Goal: Task Accomplishment & Management: Use online tool/utility

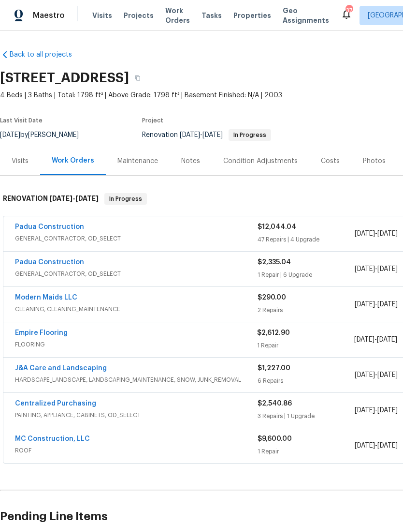
click at [67, 259] on link "Padua Construction" at bounding box center [49, 262] width 69 height 7
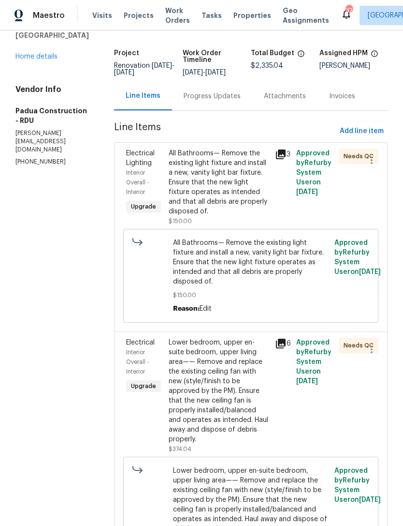
scroll to position [51, 0]
click at [45, 59] on link "Home details" at bounding box center [36, 56] width 42 height 7
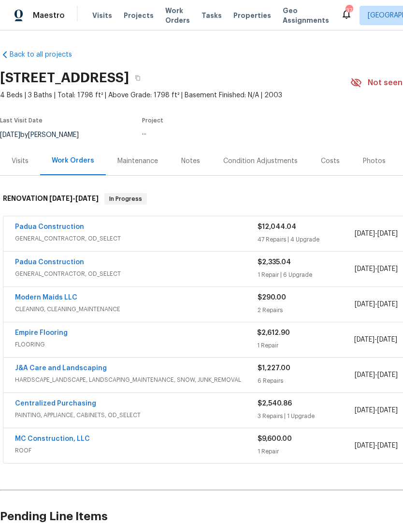
click at [68, 229] on link "Padua Construction" at bounding box center [49, 226] width 69 height 7
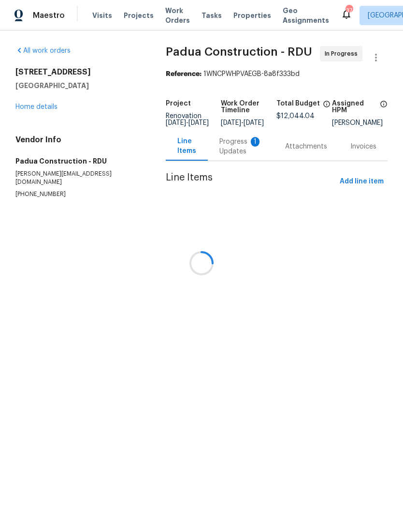
click at [274, 148] on div "Attachments" at bounding box center [306, 146] width 65 height 29
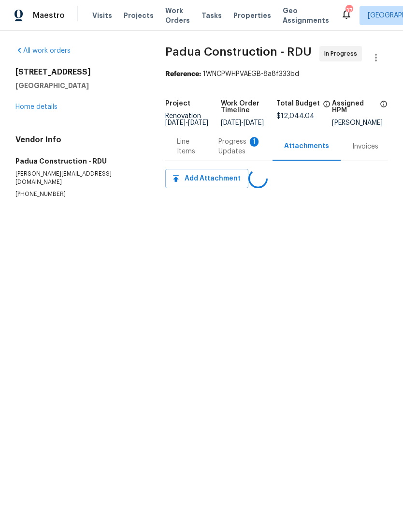
click at [243, 148] on div "Progress Updates 1" at bounding box center [240, 146] width 43 height 19
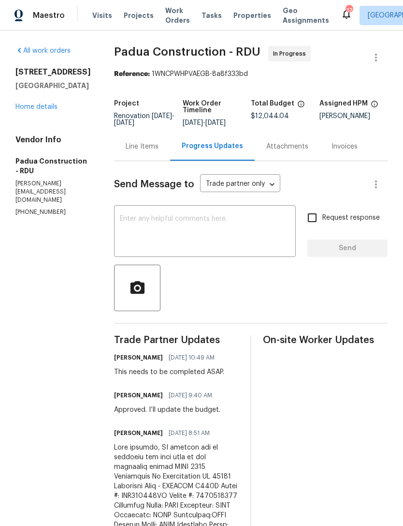
click at [114, 138] on div "Line Items" at bounding box center [142, 146] width 56 height 29
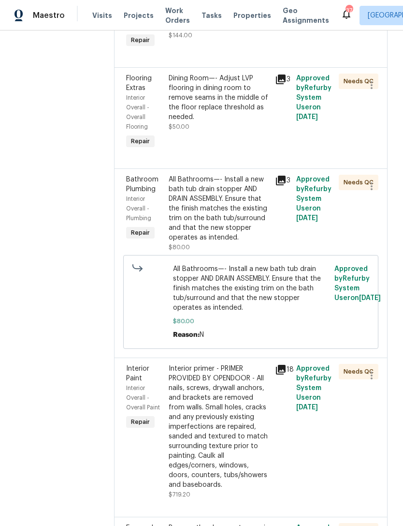
scroll to position [31, 0]
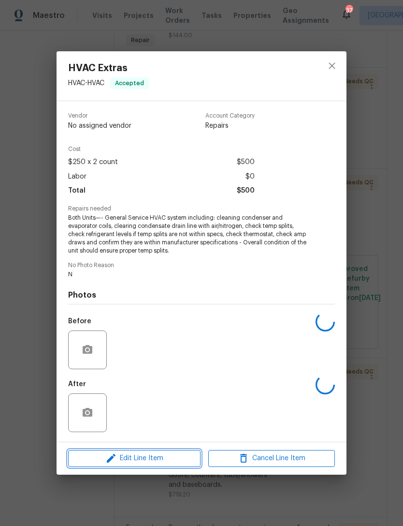
click at [164, 458] on span "Edit Line Item" at bounding box center [134, 458] width 127 height 12
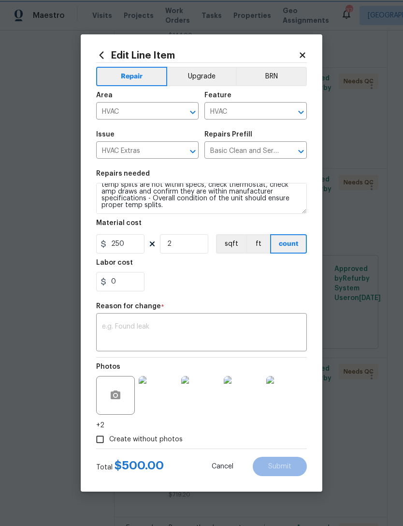
scroll to position [34, 0]
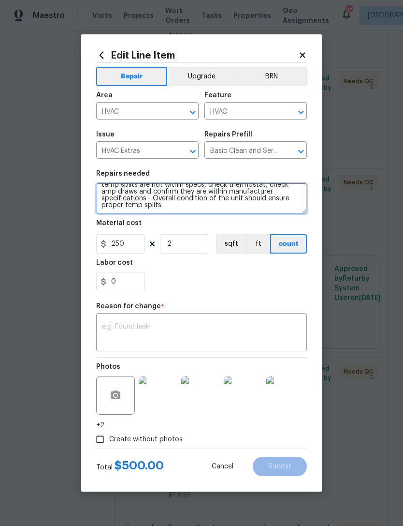
click at [167, 207] on textarea "Both Units—- General Service HVAC system including: cleaning condenser and evap…" at bounding box center [201, 198] width 211 height 31
click at [128, 200] on textarea "Both Units—- General Service HVAC system including: cleaning condenser and evap…" at bounding box center [201, 198] width 211 height 31
paste textarea "HVAC"
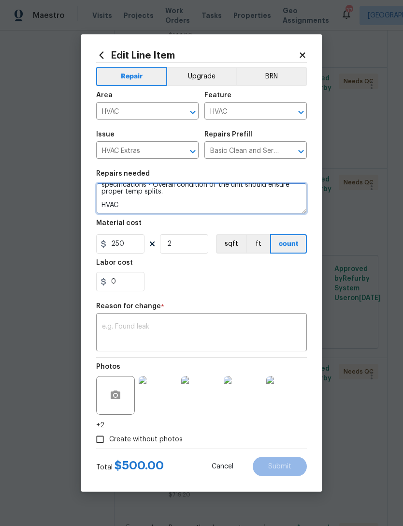
scroll to position [54, 0]
click at [125, 205] on textarea "Both Units—- General Service HVAC system including: cleaning condenser and evap…" at bounding box center [201, 198] width 211 height 31
click at [124, 208] on textarea "Both Units—- General Service HVAC system including: cleaning condenser and evap…" at bounding box center [201, 198] width 211 height 31
paste textarea "5019 Woodspring Dr"
type textarea "Both Units—- General Service HVAC system including: cleaning condenser and evap…"
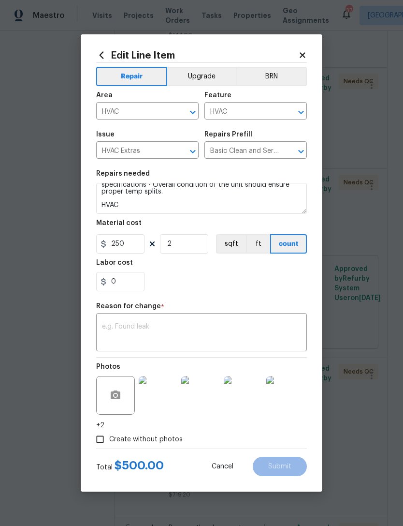
click at [307, 47] on div "Edit Line Item Repair Upgrade BRN Area HVAC ​ Feature HVAC ​ Issue HVAC Extras …" at bounding box center [202, 262] width 242 height 457
click at [305, 54] on icon at bounding box center [302, 55] width 9 height 9
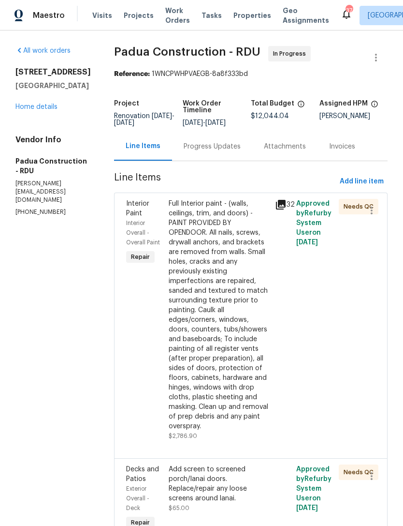
scroll to position [0, 0]
click at [199, 142] on div "Progress Updates" at bounding box center [212, 147] width 57 height 10
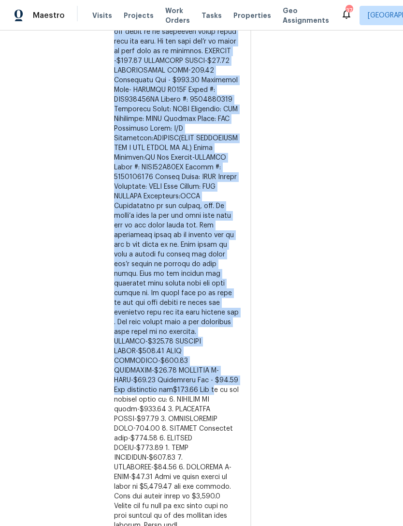
scroll to position [619, 0]
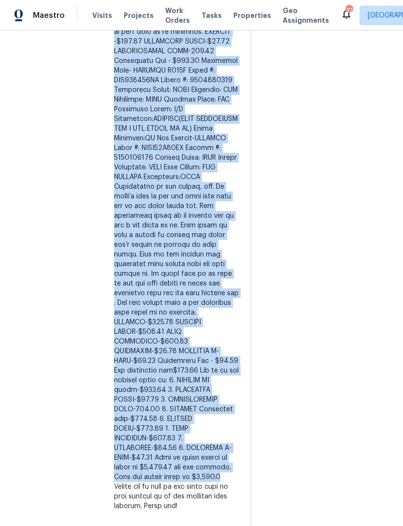
copy div "HVAC 5019 Woodspring Dr Fayetteville NC 28348 Condenser Unit - GOODMAN R410A Mo…"
click at [147, 440] on div "Trade Partner Updates Preston Sexton 08/11/2025 10:49 AM This needs to be compl…" at bounding box center [176, 486] width 125 height 1539
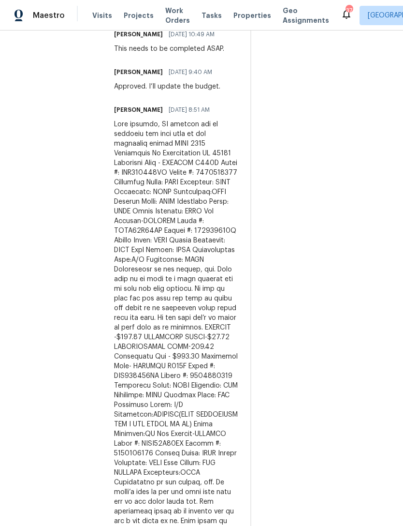
scroll to position [259, 0]
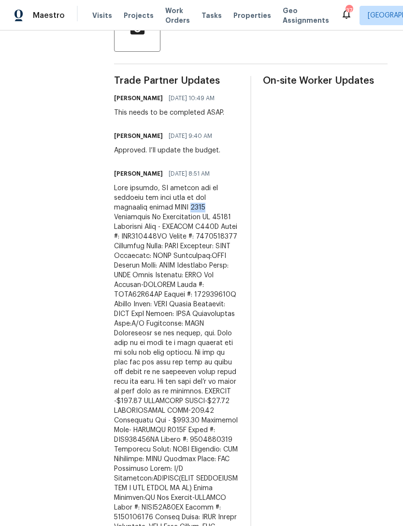
click at [169, 240] on div at bounding box center [176, 526] width 125 height 687
click at [175, 242] on div at bounding box center [176, 526] width 125 height 687
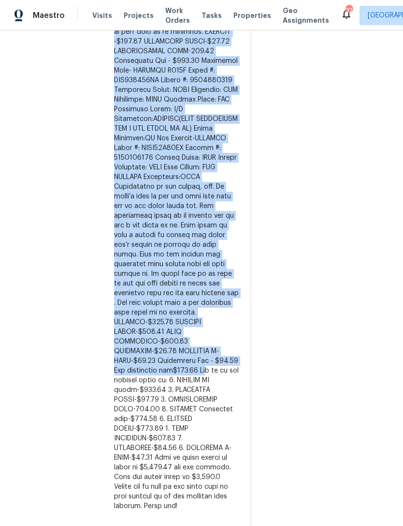
scroll to position [627, 0]
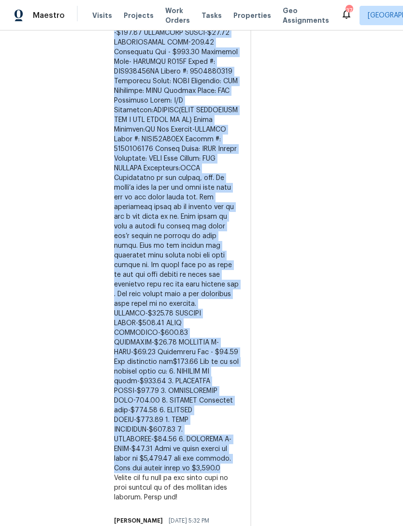
copy div "Condenser Unit - GOODMAN R410A Model #: GSZ140301KG Serial #: 1802208102 Conden…"
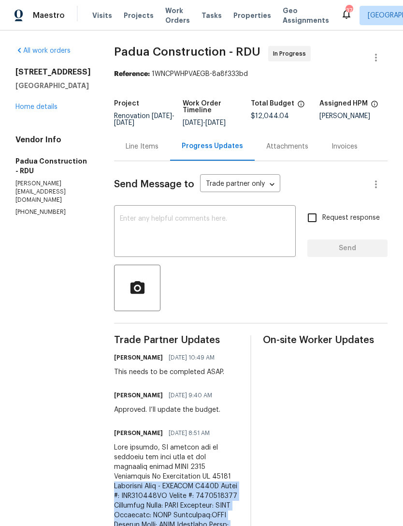
scroll to position [0, 0]
click at [126, 142] on div "Line Items" at bounding box center [142, 147] width 33 height 10
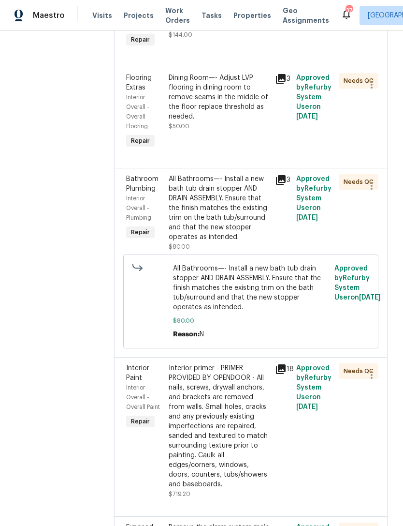
scroll to position [5840, 0]
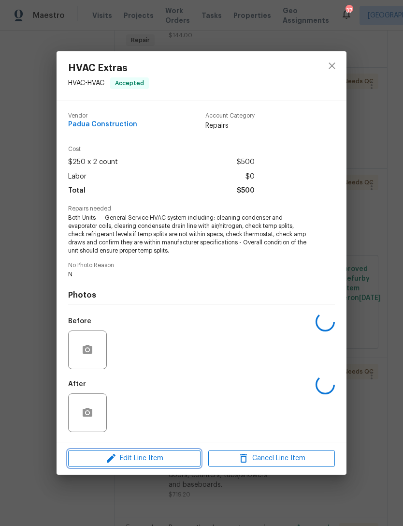
click at [141, 454] on span "Edit Line Item" at bounding box center [134, 458] width 127 height 12
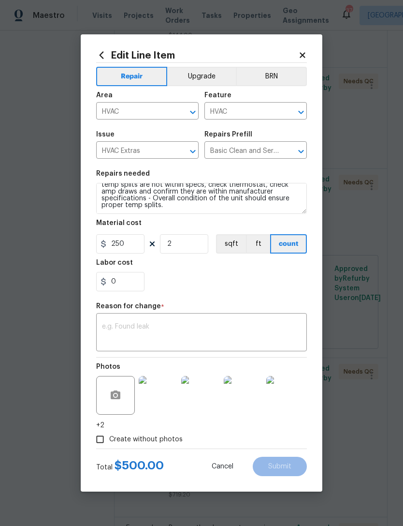
scroll to position [34, 0]
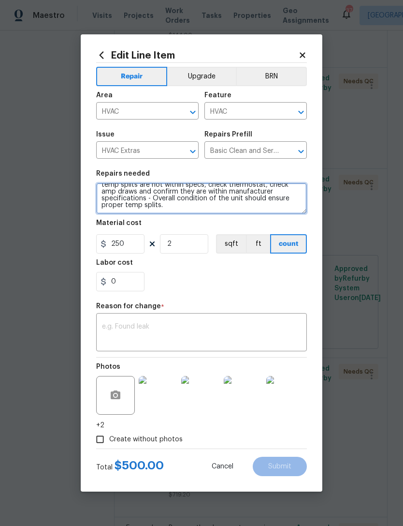
click at [153, 206] on textarea "Both Units—- General Service HVAC system including: cleaning condenser and evap…" at bounding box center [201, 198] width 211 height 31
paste textarea "Condenser Unit - GOODMAN R410A Model #: GSZ140301KG Serial #: 1802208102 Conden…"
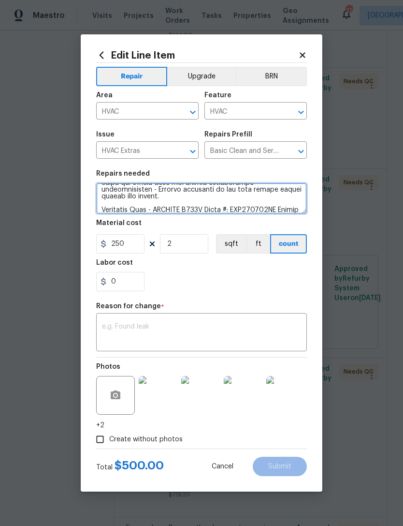
scroll to position [305, 0]
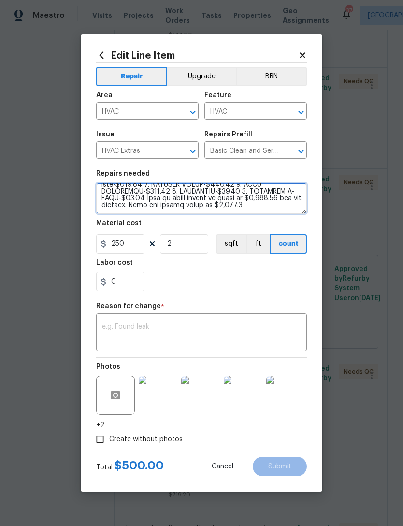
type textarea "Both Units—- General Service HVAC system including: cleaning condenser and evap…"
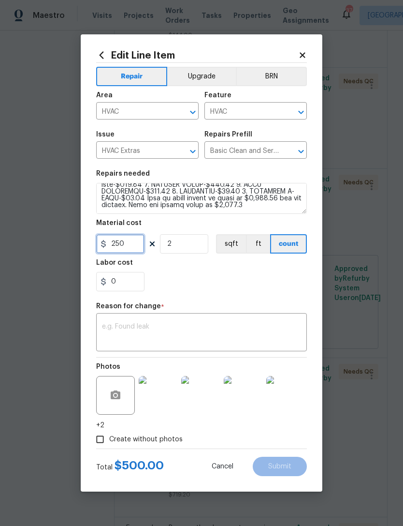
click at [134, 243] on input "250" at bounding box center [120, 243] width 48 height 19
type input "2553.5"
click at [190, 241] on section "Repairs needed Material cost 2553.5 2 sqft ft count Labor cost 0" at bounding box center [201, 230] width 211 height 133
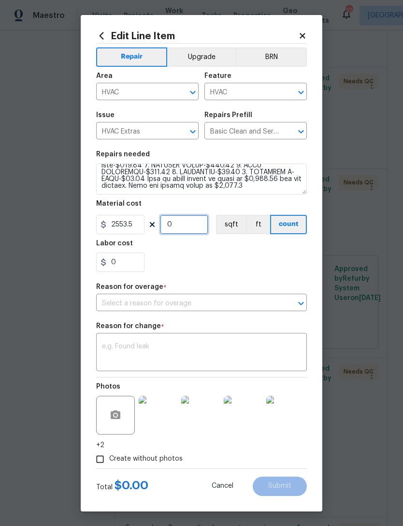
type input "1"
click at [199, 268] on div "0" at bounding box center [201, 261] width 211 height 19
click at [270, 270] on div "0" at bounding box center [201, 261] width 211 height 19
click at [286, 304] on icon "Clear" at bounding box center [289, 303] width 10 height 10
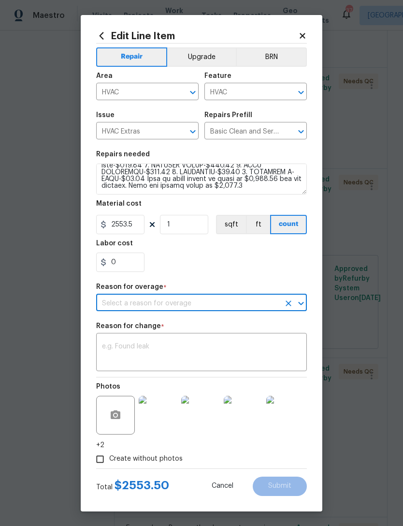
click at [266, 303] on input "text" at bounding box center [188, 303] width 184 height 15
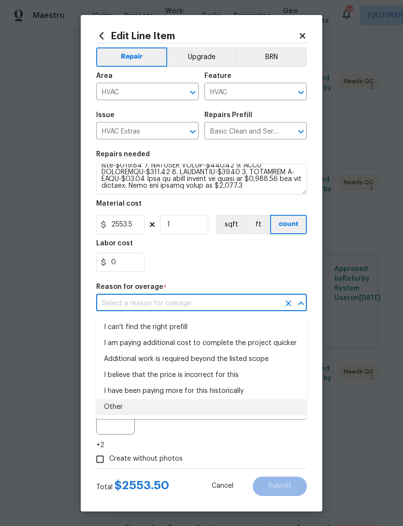
click at [179, 408] on li "Other" at bounding box center [201, 407] width 211 height 16
type input "Other"
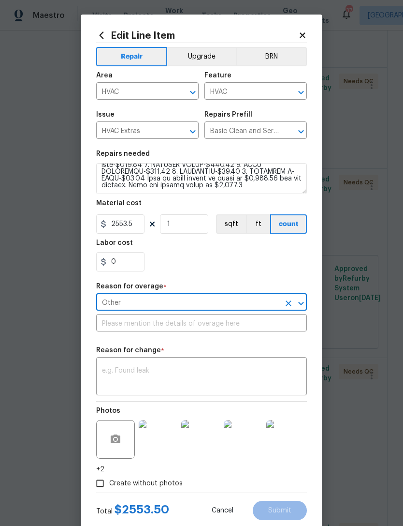
click at [230, 327] on input "text" at bounding box center [201, 323] width 211 height 15
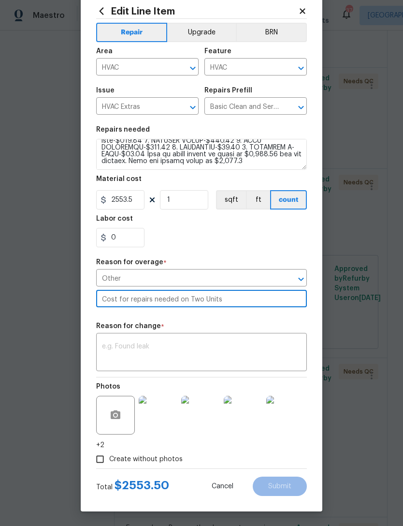
scroll to position [28, 0]
type input "Cost for repairs needed on Two Units"
click at [190, 341] on div "x ​" at bounding box center [201, 353] width 211 height 36
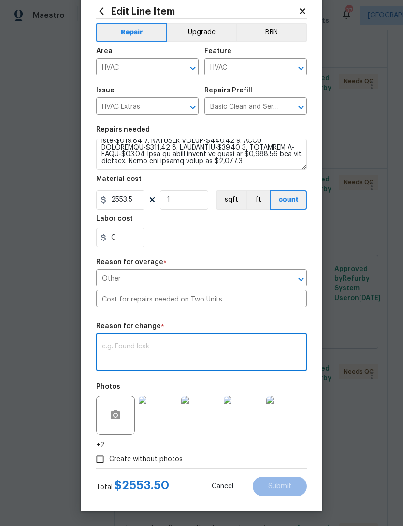
scroll to position [8, 0]
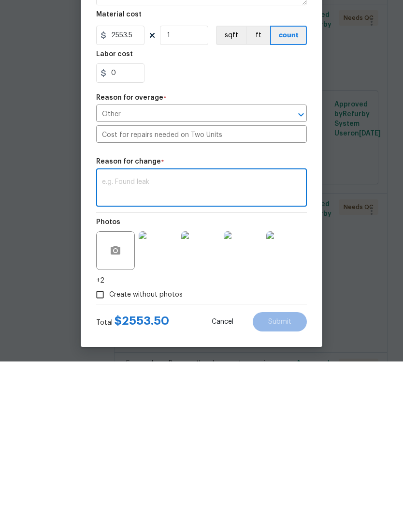
click at [183, 343] on textarea at bounding box center [201, 353] width 199 height 20
type textarea "Edit"
click at [292, 476] on button "Submit" at bounding box center [280, 485] width 54 height 19
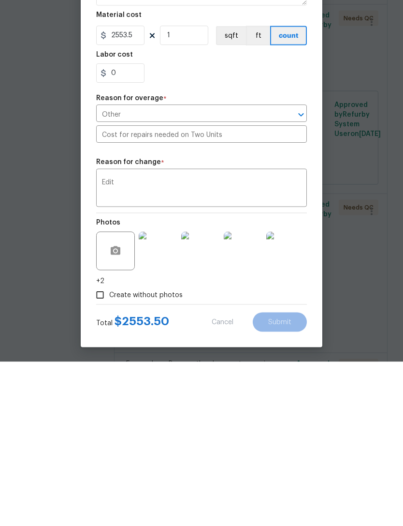
scroll to position [31, 0]
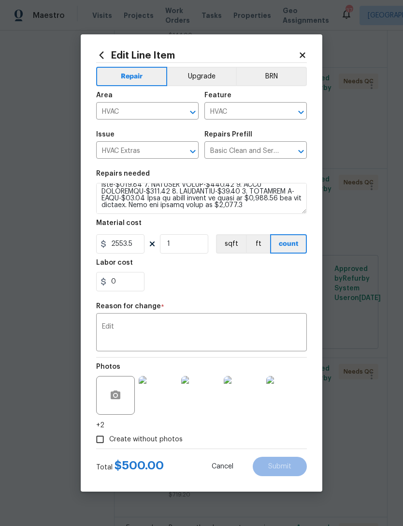
type textarea "Both Units—- General Service HVAC system including: cleaning condenser and evap…"
type input "2"
type input "250"
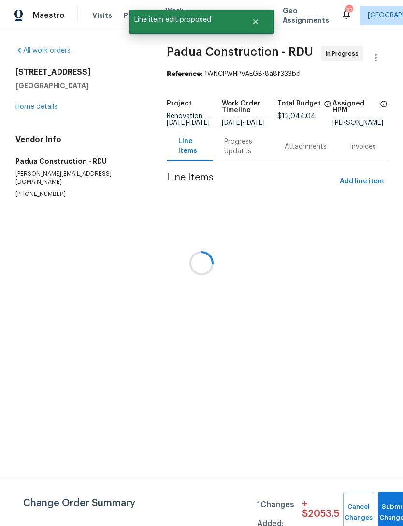
scroll to position [0, 0]
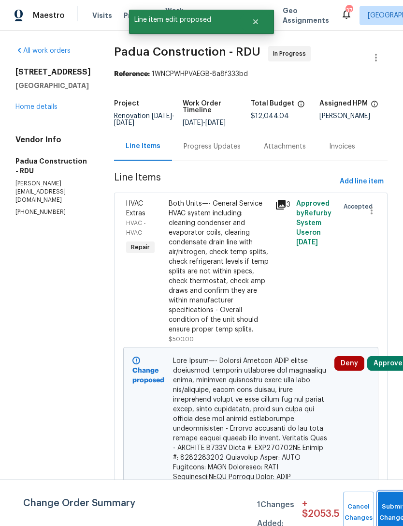
click at [388, 505] on button "Submit Changes" at bounding box center [393, 512] width 31 height 42
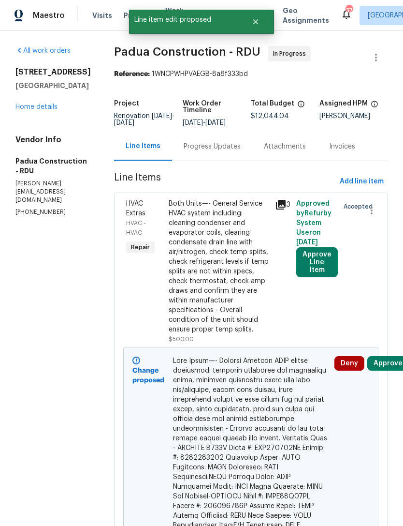
click at [192, 146] on div "Progress Updates" at bounding box center [212, 147] width 57 height 10
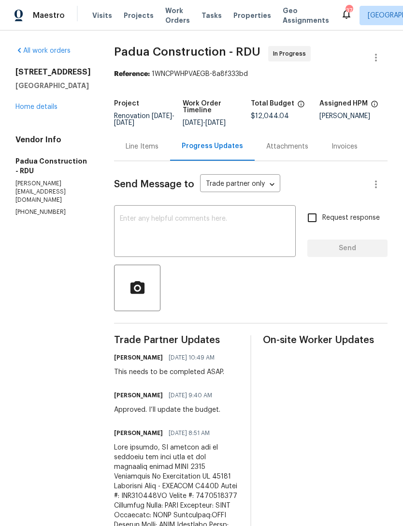
click at [219, 233] on textarea at bounding box center [205, 232] width 170 height 34
type textarea "I"
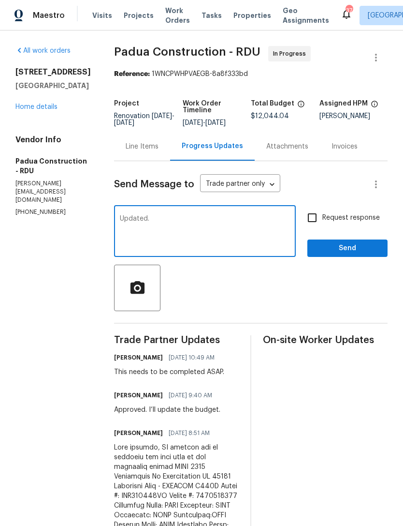
type textarea "Updated."
click at [312, 220] on input "Request response" at bounding box center [312, 217] width 20 height 20
checkbox input "true"
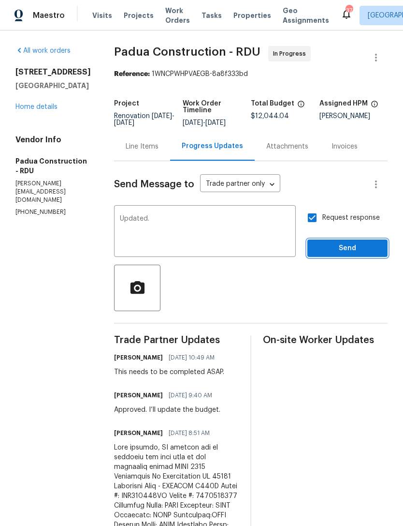
click at [347, 249] on span "Send" at bounding box center [347, 248] width 65 height 12
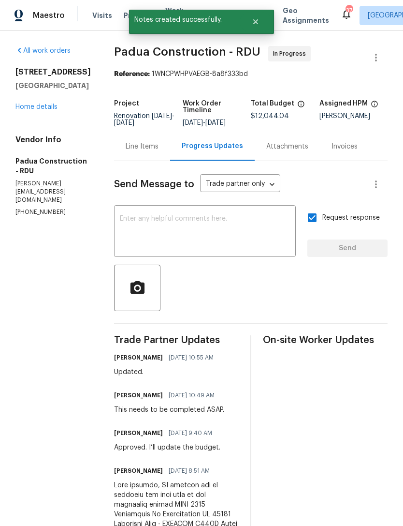
click at [39, 110] on link "Home details" at bounding box center [36, 106] width 42 height 7
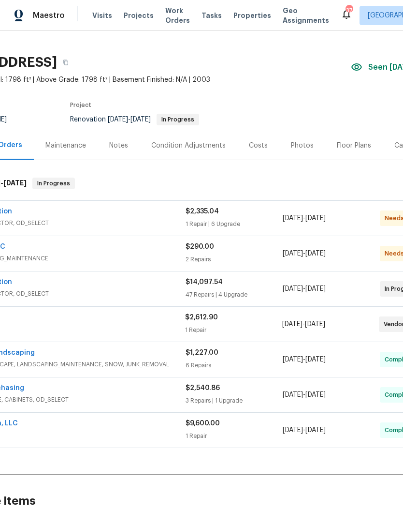
scroll to position [15, 74]
click at [255, 144] on div "Costs" at bounding box center [257, 146] width 19 height 10
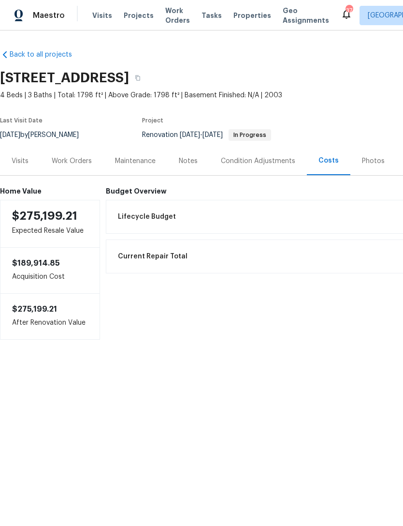
click at [74, 161] on div "Work Orders" at bounding box center [72, 161] width 40 height 10
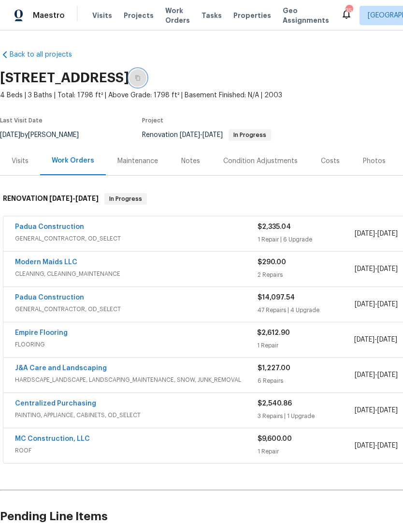
click at [141, 77] on icon "button" at bounding box center [138, 78] width 6 height 6
click at [147, 76] on button "button" at bounding box center [137, 77] width 17 height 17
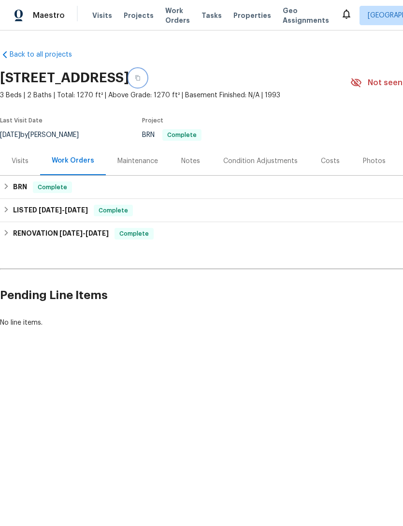
click at [141, 77] on icon "button" at bounding box center [138, 78] width 6 height 6
click at [141, 76] on icon "button" at bounding box center [138, 78] width 6 height 6
click at [141, 79] on icon "button" at bounding box center [138, 78] width 6 height 6
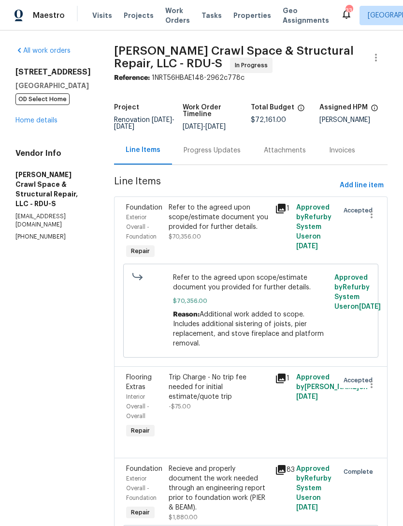
click at [211, 155] on div "Progress Updates" at bounding box center [212, 151] width 57 height 10
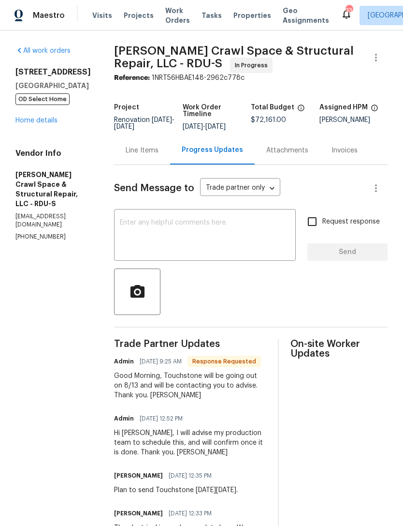
click at [182, 238] on textarea at bounding box center [205, 236] width 170 height 34
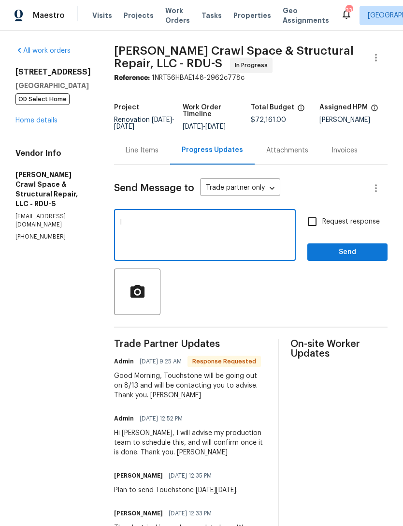
type textarea "I"
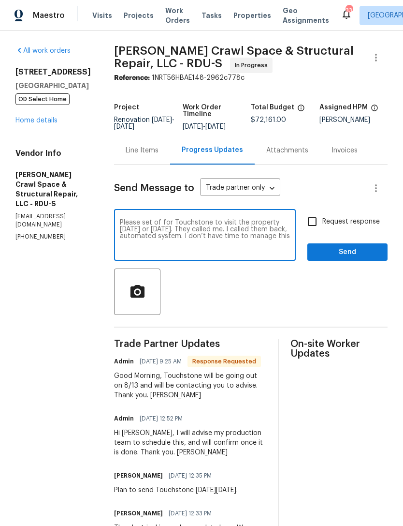
click at [165, 228] on textarea "Please set of for Touchstone to visit the property on Tuesday or Wednesday. The…" at bounding box center [205, 236] width 170 height 34
click at [182, 251] on textarea "Please set up for Touchstone to visit the property on Tuesday or Wednesday. The…" at bounding box center [205, 236] width 170 height 34
type textarea "Please set up for Touchstone to visit the property on Tuesday or Wednesday. The…"
click at [312, 228] on input "Request response" at bounding box center [312, 221] width 20 height 20
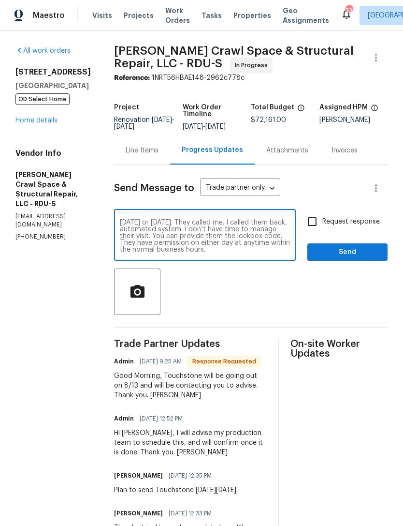
checkbox input "true"
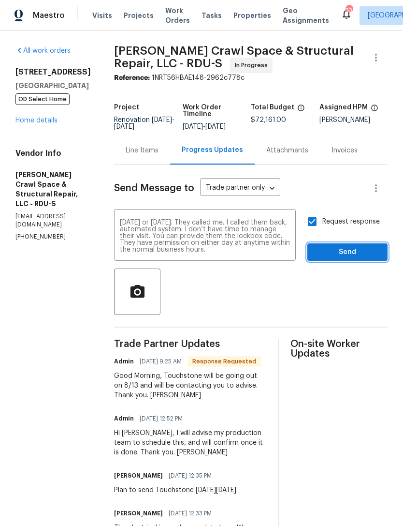
click at [346, 258] on span "Send" at bounding box center [347, 252] width 65 height 12
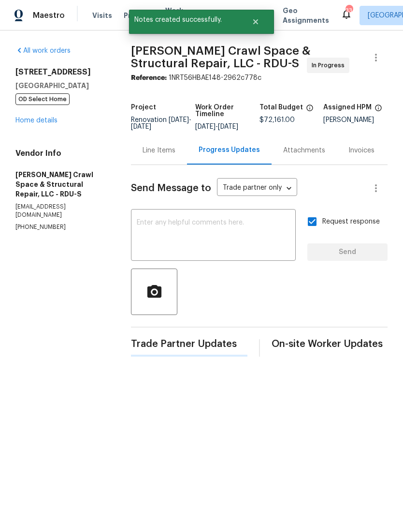
scroll to position [0, 0]
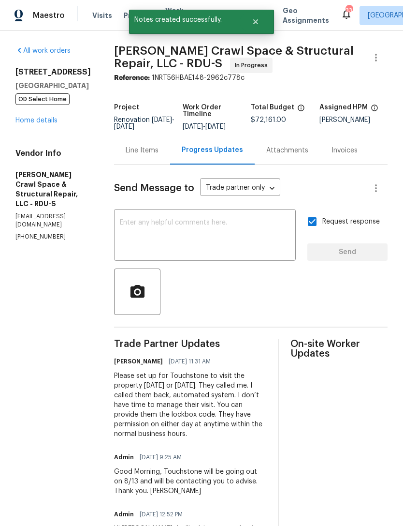
click at [43, 118] on link "Home details" at bounding box center [36, 120] width 42 height 7
